Goal: Transaction & Acquisition: Obtain resource

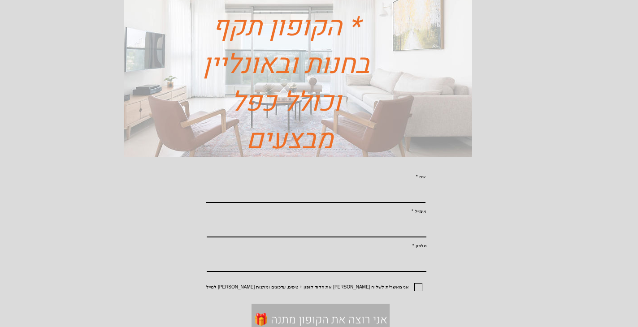
scroll to position [179, 0]
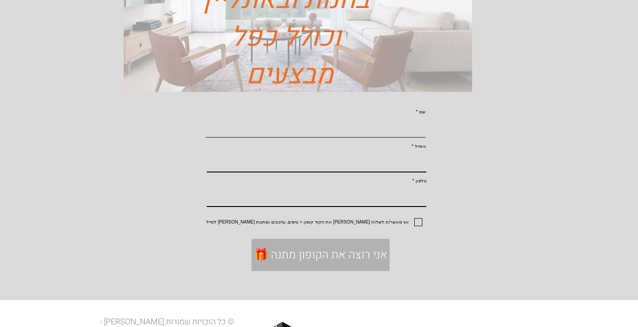
click at [371, 136] on input "שם" at bounding box center [316, 127] width 220 height 19
type input "[PERSON_NAME]"
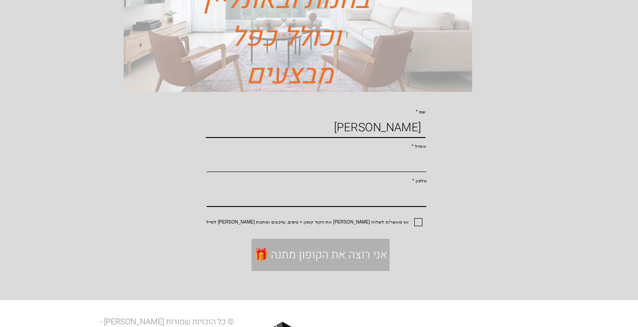
click at [391, 172] on input "אימייל" at bounding box center [317, 162] width 220 height 19
type input "[EMAIL_ADDRESS][DOMAIN_NAME]"
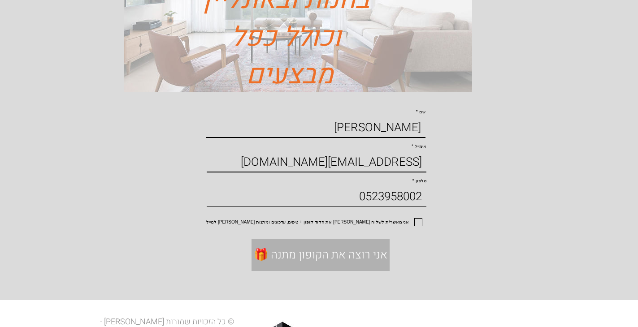
click at [349, 207] on input "0523958002" at bounding box center [317, 196] width 220 height 19
type input "0528074851"
click at [417, 226] on input "אני מאשר/ת לשלוח [PERSON_NAME] את הקוד קופון + טיפים, עדכונים ומתנות [PERSON_NA…" at bounding box center [420, 223] width 6 height 6
checkbox input "true"
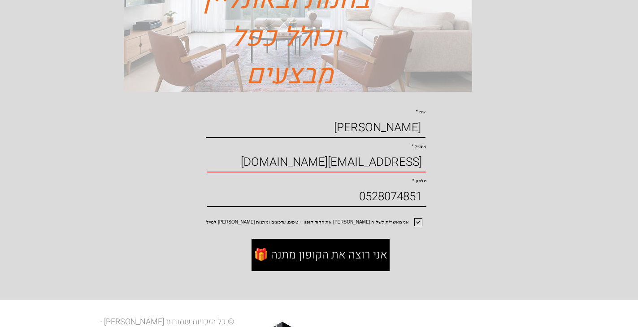
click at [314, 263] on span "🎁 אני רוצה את הקופון מתנה" at bounding box center [321, 255] width 134 height 16
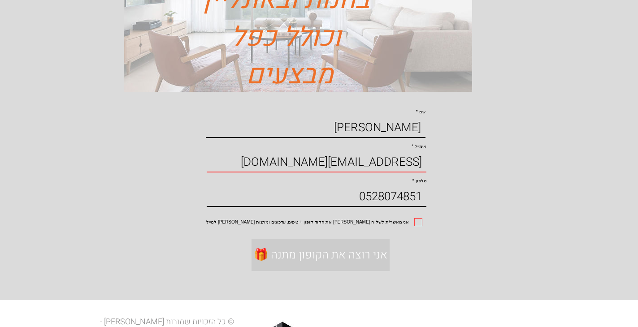
checkbox input "false"
